Goal: Obtain resource: Obtain resource

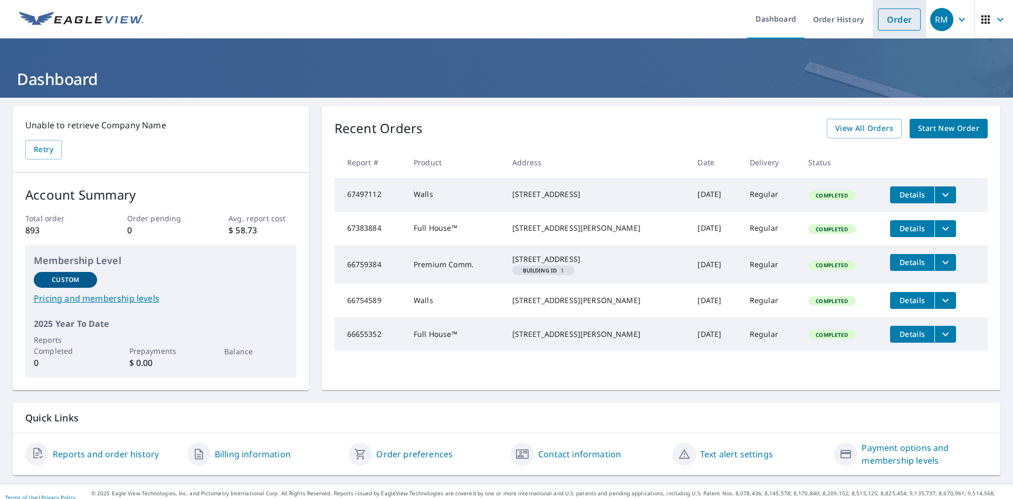
click at [902, 20] on link "Order" at bounding box center [899, 19] width 43 height 22
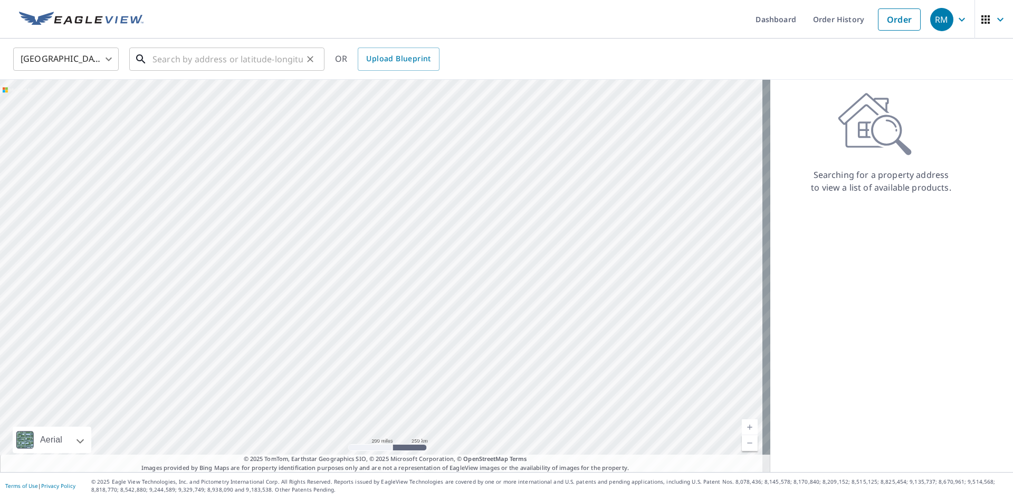
click at [176, 55] on input "text" at bounding box center [227, 59] width 150 height 30
paste input "[STREET_ADDRESS]"
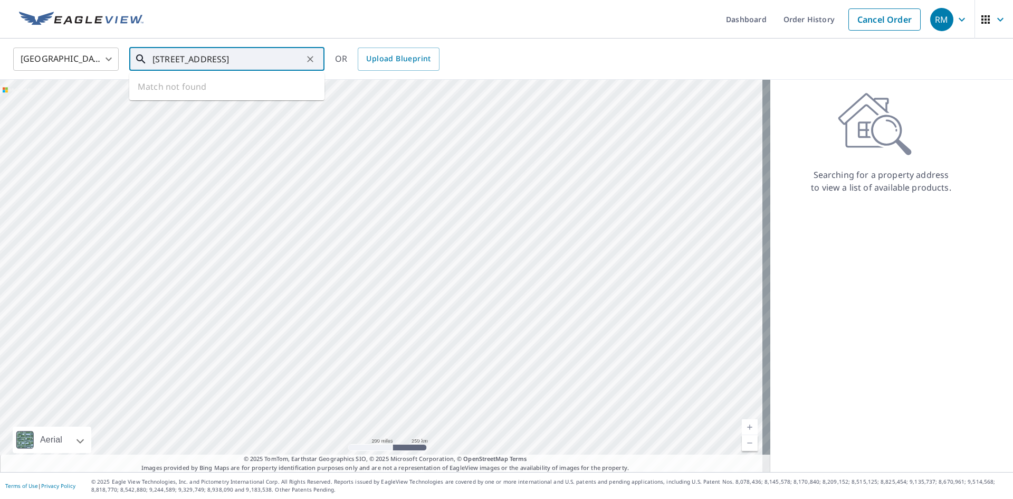
scroll to position [0, 1]
click at [252, 90] on span "[STREET_ADDRESS]" at bounding box center [233, 89] width 166 height 13
type input "[STREET_ADDRESS]"
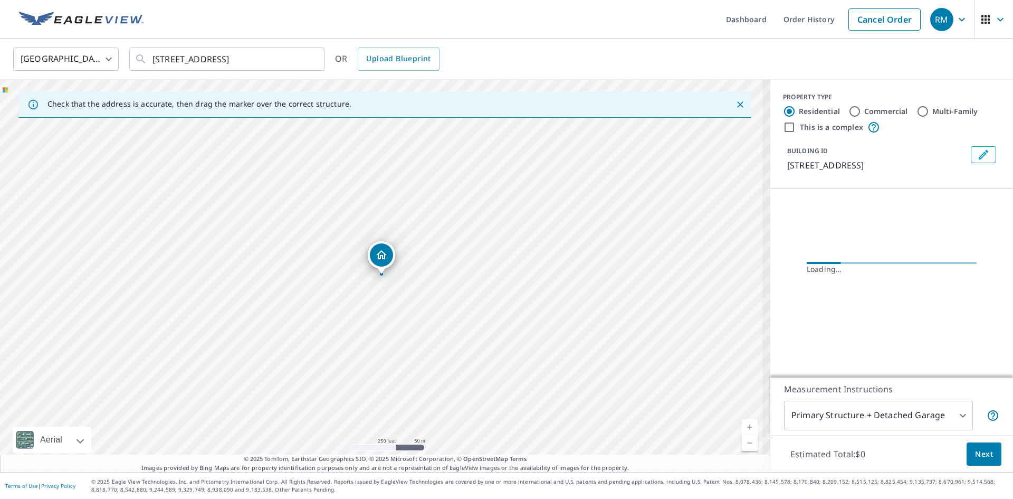
scroll to position [0, 0]
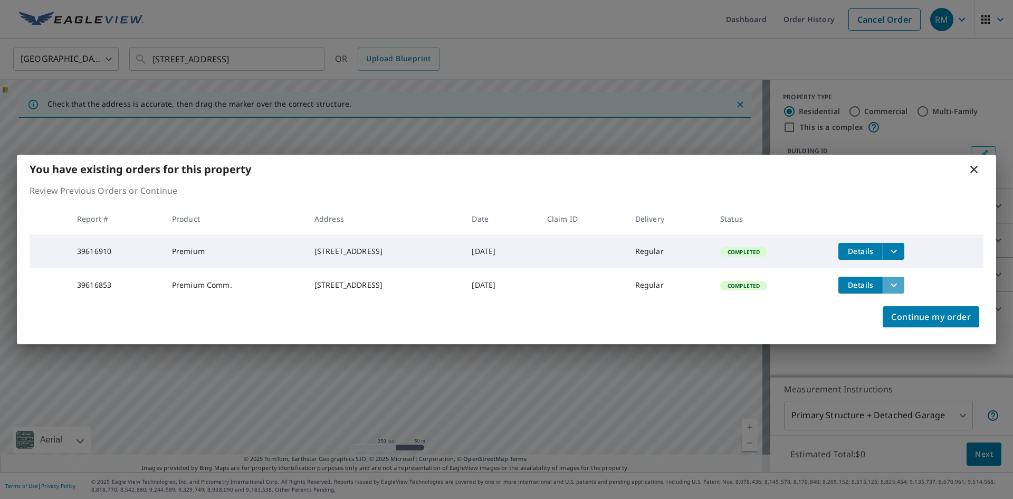
click at [900, 288] on icon "filesDropdownBtn-39616853" at bounding box center [893, 285] width 13 height 13
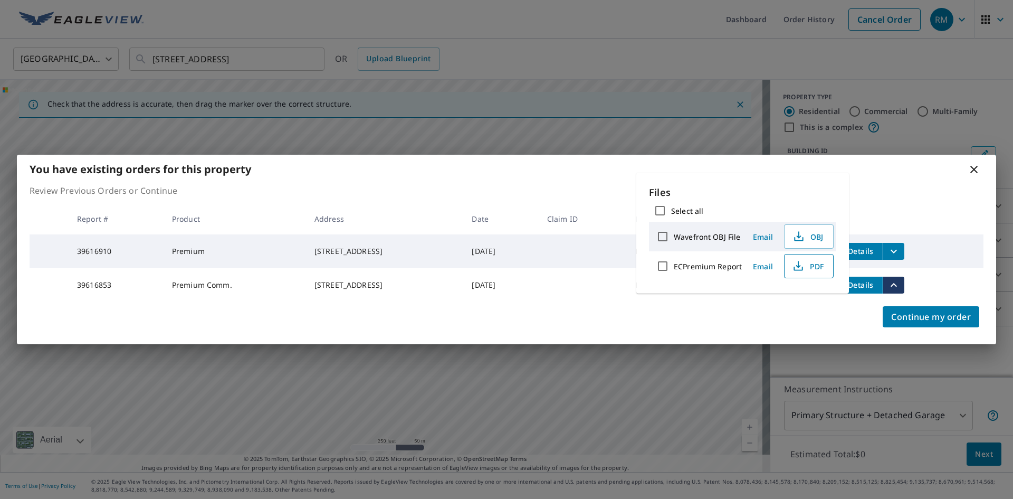
click at [801, 265] on icon "button" at bounding box center [798, 266] width 13 height 13
click at [904, 247] on button "filesDropdownBtn-39616910" at bounding box center [894, 251] width 22 height 17
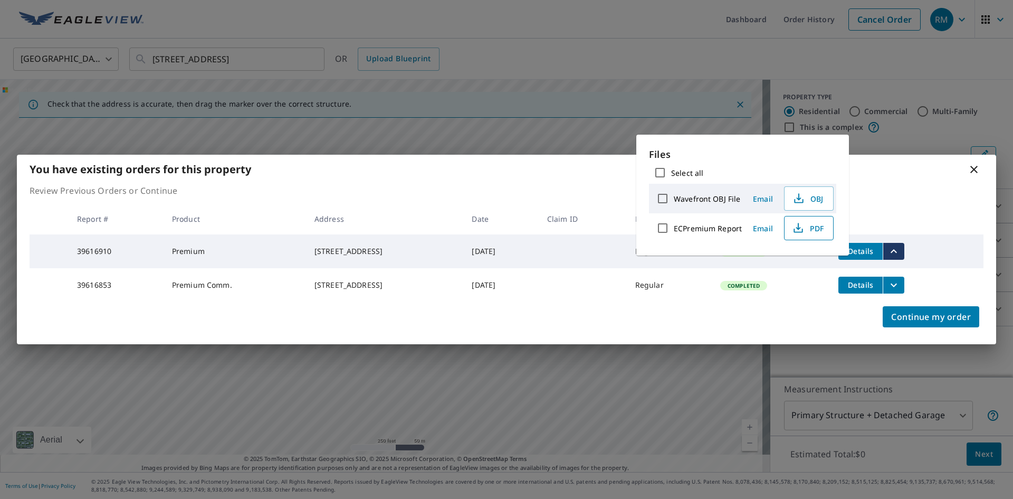
click at [810, 231] on span "PDF" at bounding box center [808, 228] width 34 height 13
click at [973, 166] on icon at bounding box center [973, 169] width 7 height 7
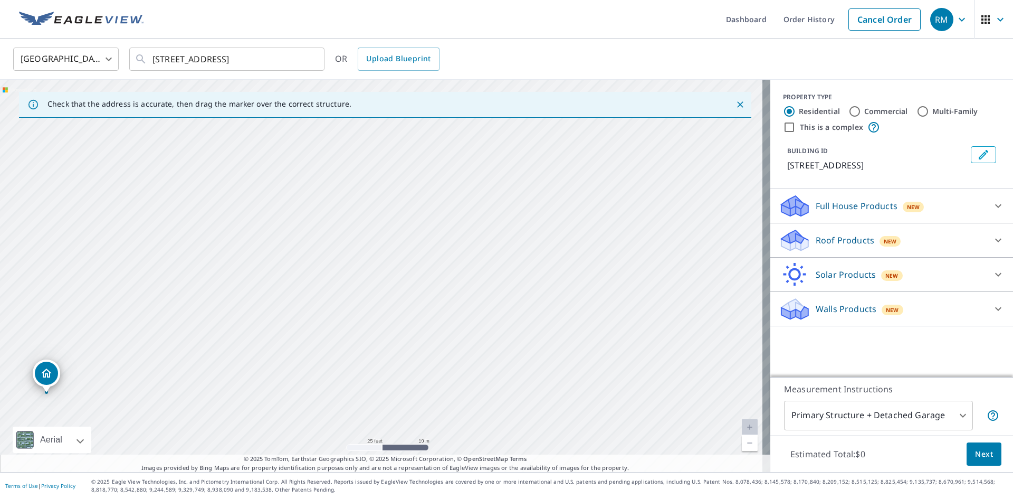
drag, startPoint x: 572, startPoint y: 272, endPoint x: 225, endPoint y: 359, distance: 357.9
click at [225, 359] on div "[STREET_ADDRESS]" at bounding box center [385, 276] width 770 height 392
drag, startPoint x: 353, startPoint y: 314, endPoint x: 751, endPoint y: 178, distance: 420.4
click at [763, 179] on div "Check that the address is accurate, then drag the marker over the correct struc…" at bounding box center [506, 276] width 1013 height 392
drag, startPoint x: 459, startPoint y: 213, endPoint x: 874, endPoint y: 239, distance: 415.5
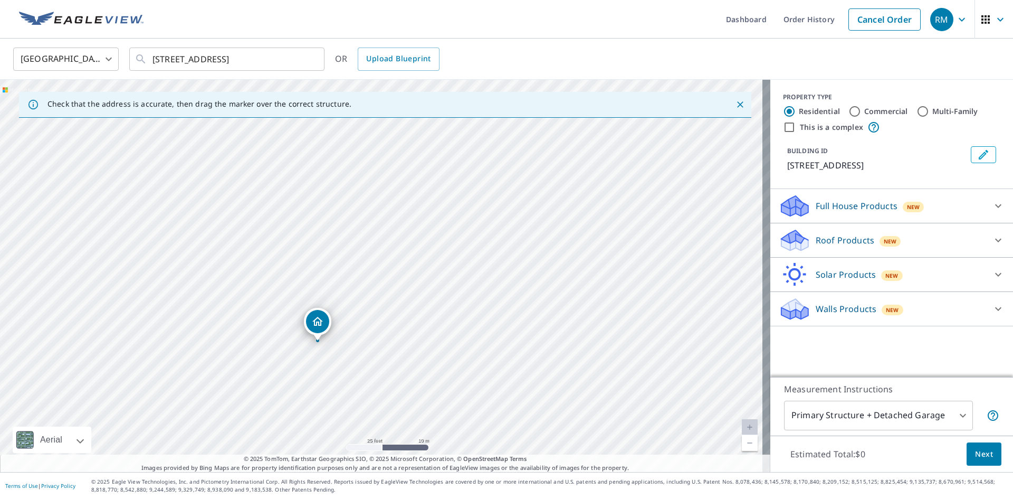
click at [874, 239] on div "Check that the address is accurate, then drag the marker over the correct struc…" at bounding box center [506, 276] width 1013 height 392
click at [276, 227] on div "[STREET_ADDRESS]" at bounding box center [385, 276] width 770 height 392
click at [279, 230] on div "[STREET_ADDRESS]" at bounding box center [385, 276] width 770 height 392
drag, startPoint x: 169, startPoint y: 251, endPoint x: 789, endPoint y: 368, distance: 630.8
click at [789, 368] on div "Check that the address is accurate, then drag the marker over the correct struc…" at bounding box center [506, 276] width 1013 height 392
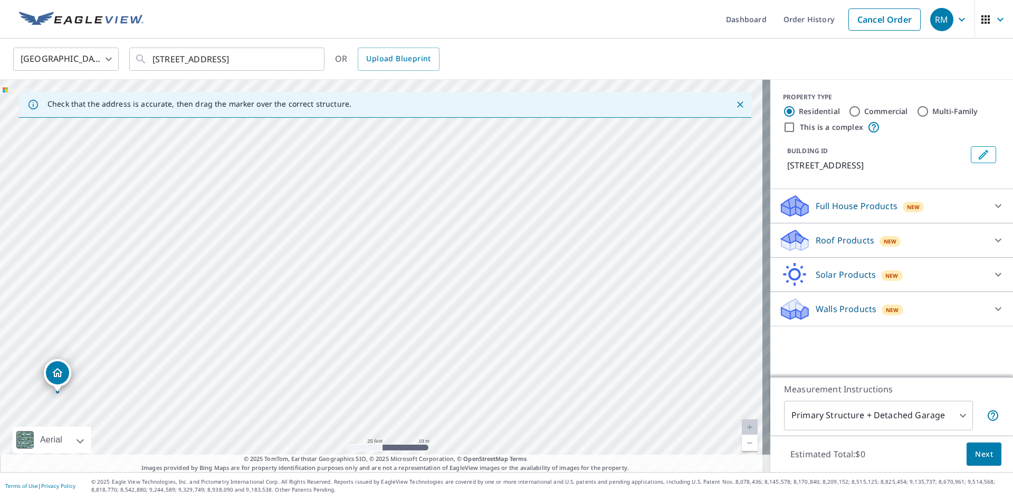
click at [375, 290] on div "[STREET_ADDRESS]" at bounding box center [385, 276] width 770 height 392
drag, startPoint x: 197, startPoint y: 294, endPoint x: 294, endPoint y: 306, distance: 97.2
click at [315, 308] on div "[STREET_ADDRESS]" at bounding box center [385, 276] width 770 height 392
drag, startPoint x: 205, startPoint y: 282, endPoint x: 282, endPoint y: 297, distance: 77.9
click at [282, 297] on div "[STREET_ADDRESS]" at bounding box center [385, 276] width 770 height 392
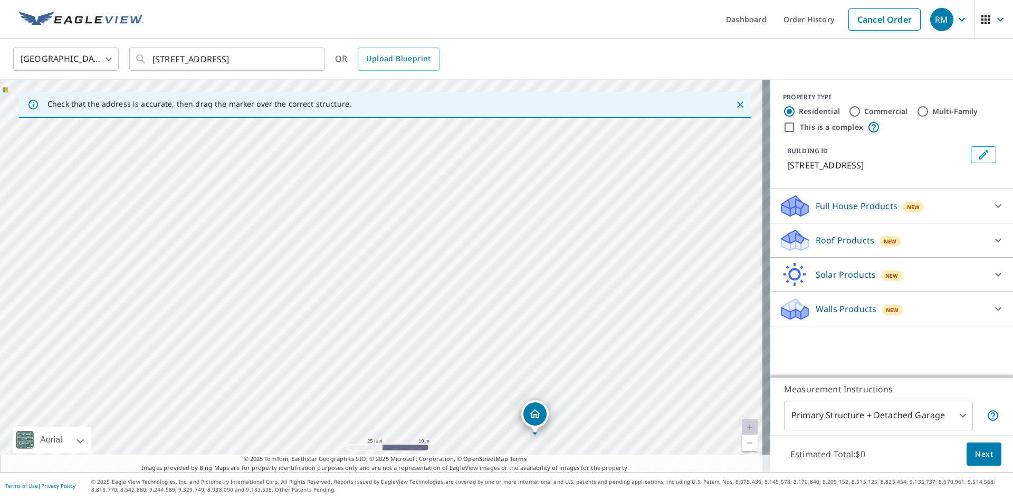
drag, startPoint x: 298, startPoint y: 280, endPoint x: 374, endPoint y: 289, distance: 76.0
click at [374, 289] on div "[STREET_ADDRESS]" at bounding box center [385, 276] width 770 height 392
